Goal: Information Seeking & Learning: Learn about a topic

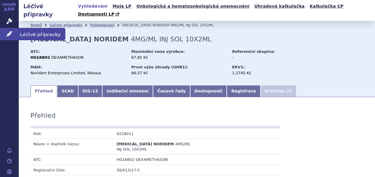
click at [13, 36] on link "Léčivé přípravky" at bounding box center [9, 34] width 19 height 12
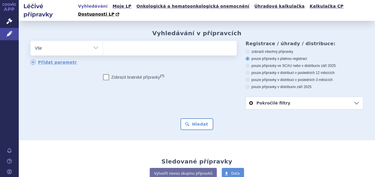
click at [133, 44] on ul at bounding box center [169, 47] width 132 height 12
click at [103, 44] on select at bounding box center [103, 47] width 0 height 15
paste input "B01AF03"
type input "B01AF03"
select select "B01AF03"
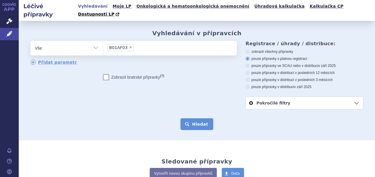
click at [201, 118] on button "Hledat" at bounding box center [197, 124] width 33 height 12
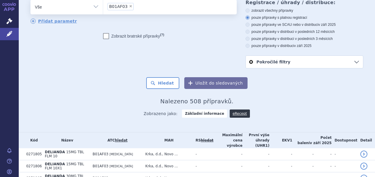
scroll to position [43, 0]
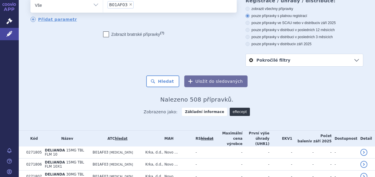
click at [230, 108] on link "eRecept" at bounding box center [240, 112] width 20 height 8
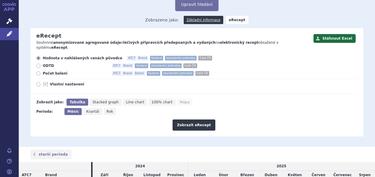
scroll to position [43, 0]
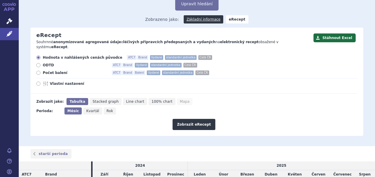
click at [47, 70] on span "Počet balení" at bounding box center [75, 72] width 65 height 5
click at [41, 72] on input "Počet balení ATC7 Brand Balení Vydané standardní jednotka Celá ČR" at bounding box center [39, 74] width 4 height 4
radio input "true"
click at [66, 81] on span "Vlastní nastavení" at bounding box center [82, 83] width 65 height 5
click at [41, 82] on input "Vlastní nastavení" at bounding box center [39, 84] width 4 height 4
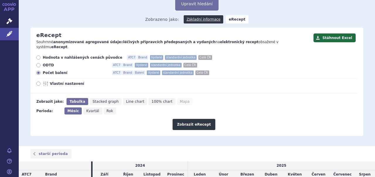
radio input "true"
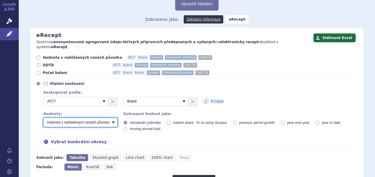
click at [114, 118] on select "Počet balení - vydané Hodnota v nahlášených cenách původce - vydané [DIS-13] Ho…" at bounding box center [80, 122] width 74 height 9
select select "predepsanePackages"
click at [43, 118] on select "Počet balení - vydané Hodnota v nahlášených cenách původce - vydané [DIS-13] Ho…" at bounding box center [80, 122] width 74 height 9
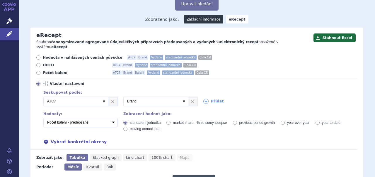
click at [197, 175] on button "Zobrazit eRecept" at bounding box center [194, 180] width 43 height 11
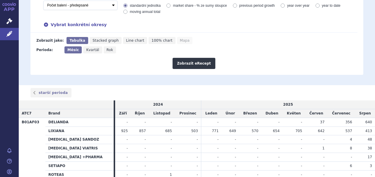
scroll to position [161, 0]
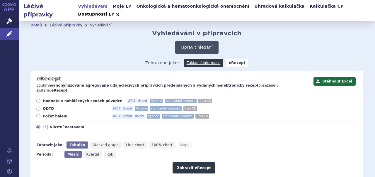
click at [202, 41] on button "Upravit hledání" at bounding box center [196, 47] width 43 height 13
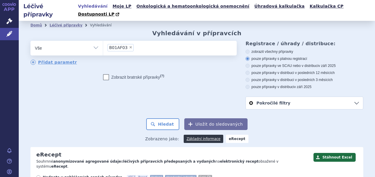
click at [129, 45] on span "×" at bounding box center [131, 47] width 4 height 4
click at [103, 41] on select "B01AF03" at bounding box center [103, 47] width 0 height 15
select select
type input "C09BB04"
select select "C09BB04"
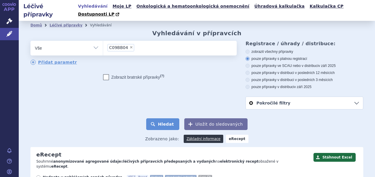
click at [159, 118] on button "Hledat" at bounding box center [162, 124] width 33 height 12
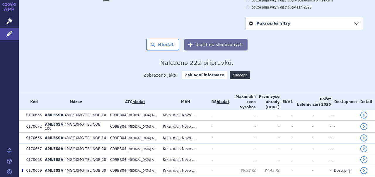
scroll to position [79, 0]
click at [233, 71] on link "eRecept" at bounding box center [240, 75] width 20 height 8
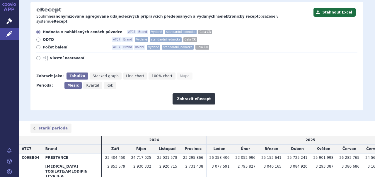
scroll to position [69, 0]
